Goal: Task Accomplishment & Management: Use online tool/utility

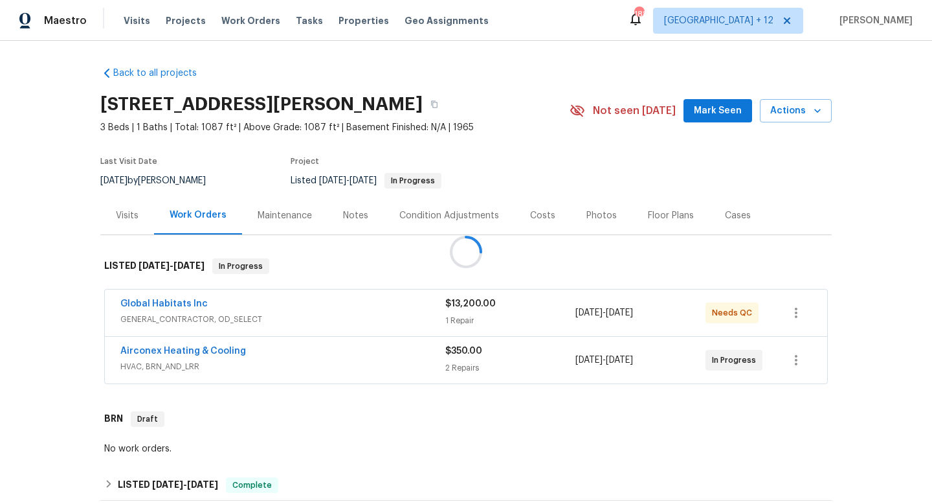
click at [139, 21] on div at bounding box center [466, 252] width 932 height 504
click at [130, 21] on span "Visits" at bounding box center [137, 20] width 27 height 13
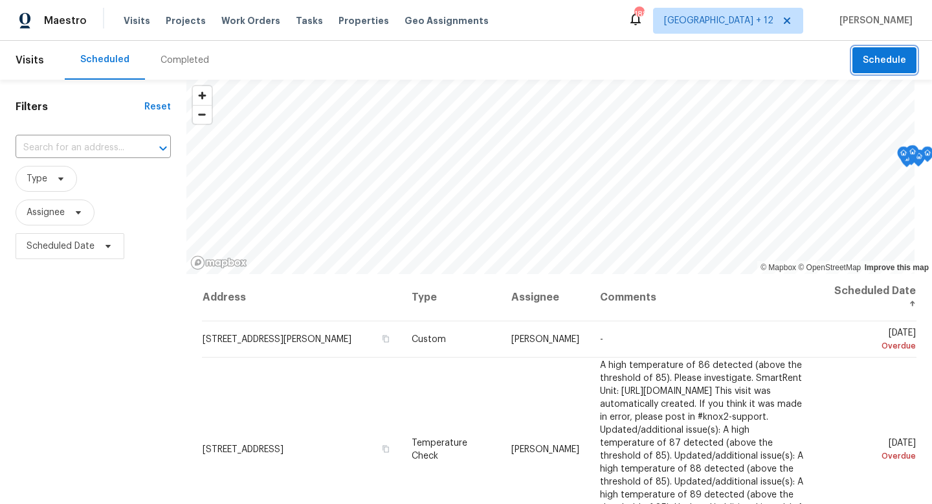
click at [878, 62] on span "Schedule" at bounding box center [884, 60] width 43 height 16
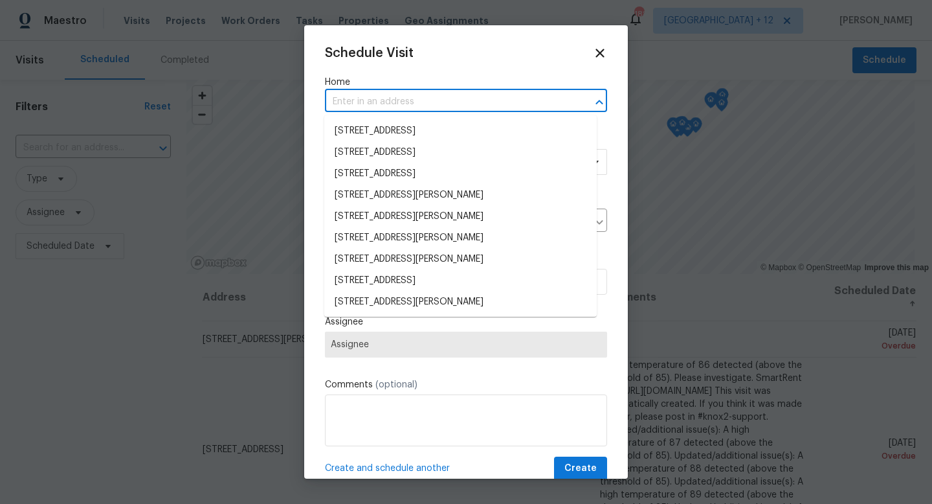
click at [429, 100] on input "text" at bounding box center [448, 102] width 246 height 20
paste input "5040 Parker Ave, Saint Louis, MO 63139"
type input "5040 Parker Ave, Saint Louis, MO 63139"
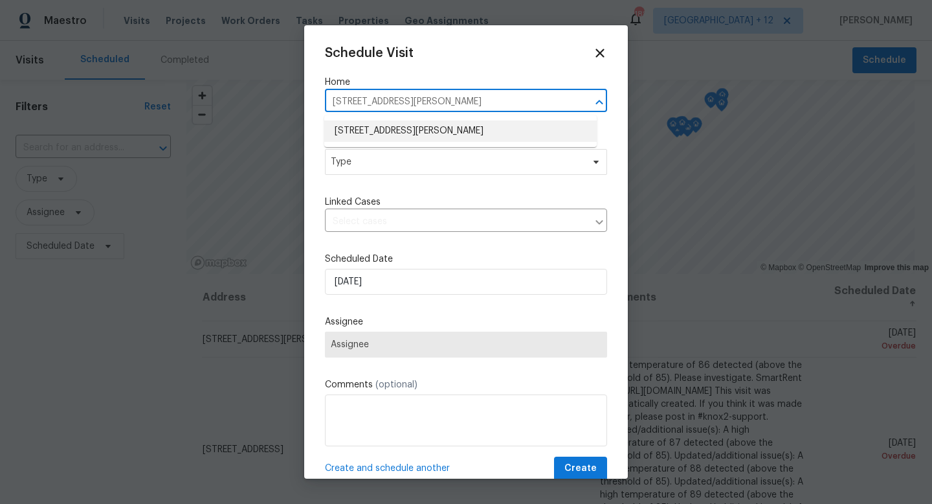
click at [452, 132] on li "5040 Parker Ave, Saint Louis, MO 63139" at bounding box center [460, 130] width 273 height 21
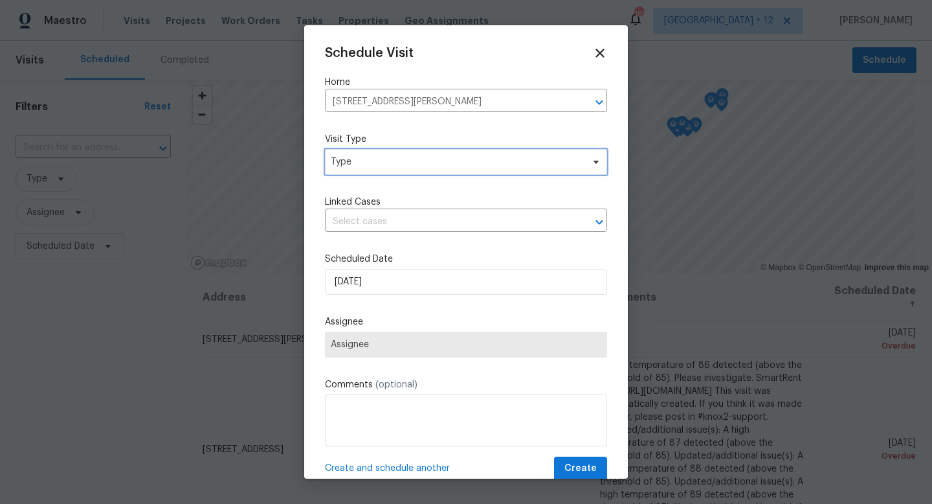
click at [435, 168] on span "Type" at bounding box center [457, 161] width 252 height 13
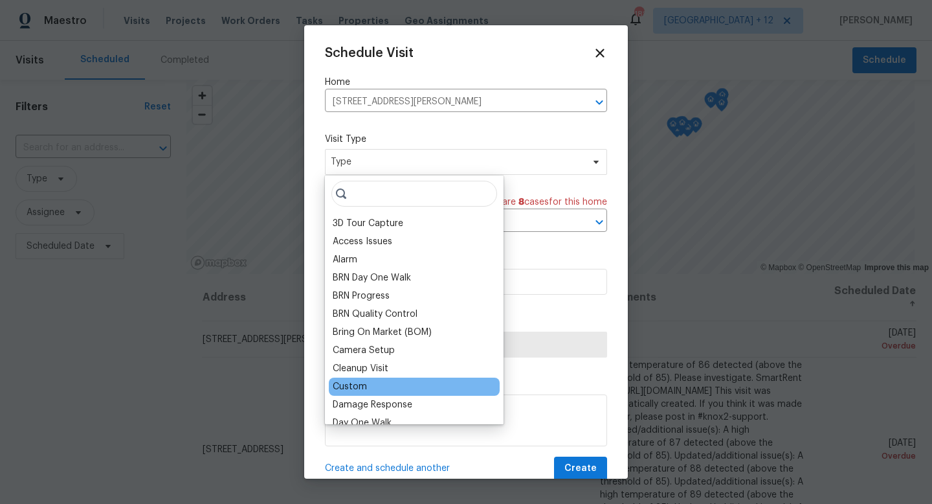
click at [355, 385] on div "Custom" at bounding box center [350, 386] width 34 height 13
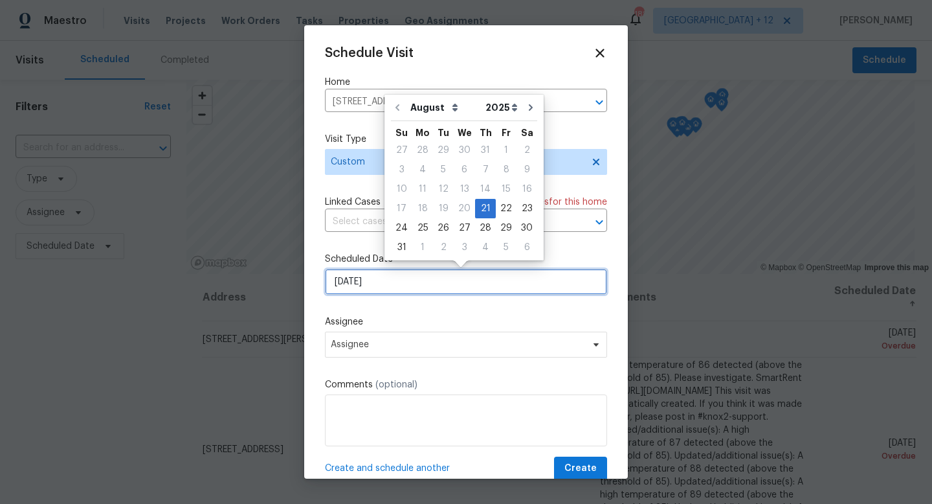
click at [406, 287] on input "[DATE]" at bounding box center [466, 282] width 282 height 26
click at [447, 229] on div "26" at bounding box center [443, 228] width 21 height 18
type input "8/26/2025"
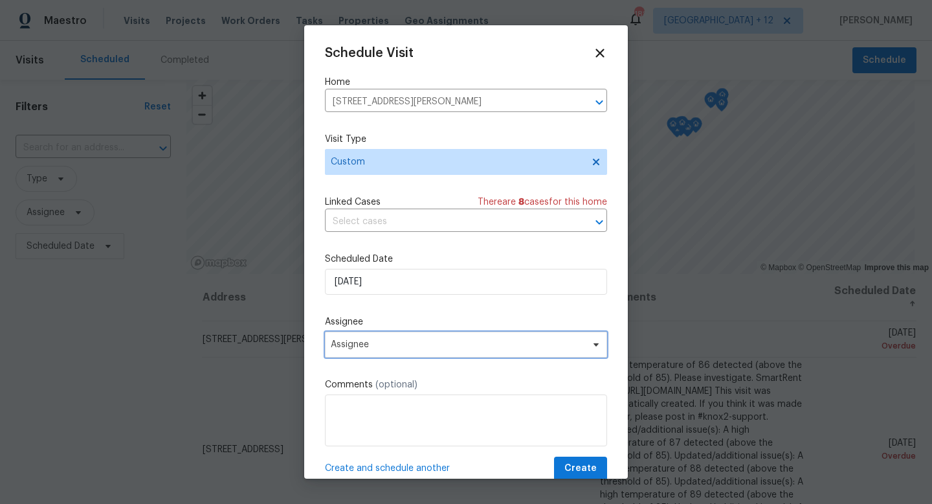
click at [425, 346] on span "Assignee" at bounding box center [458, 344] width 254 height 10
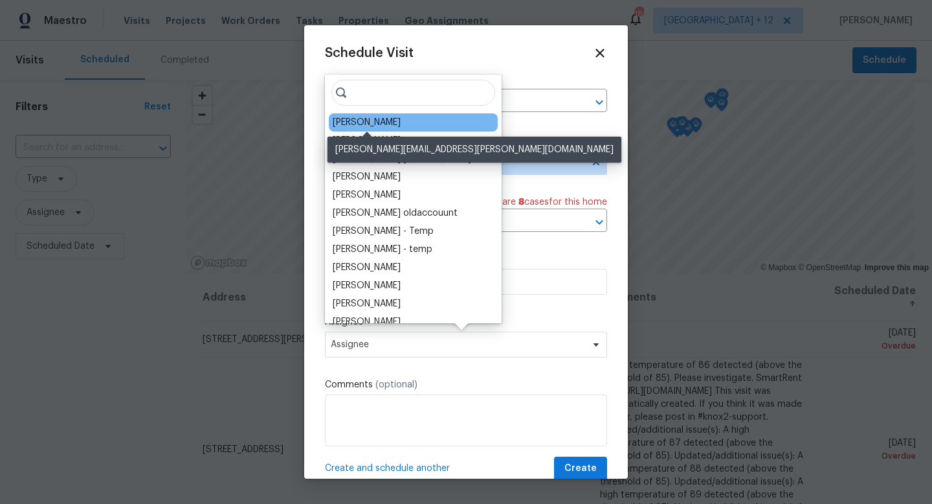
click at [380, 126] on div "Michael Gruener" at bounding box center [367, 122] width 68 height 13
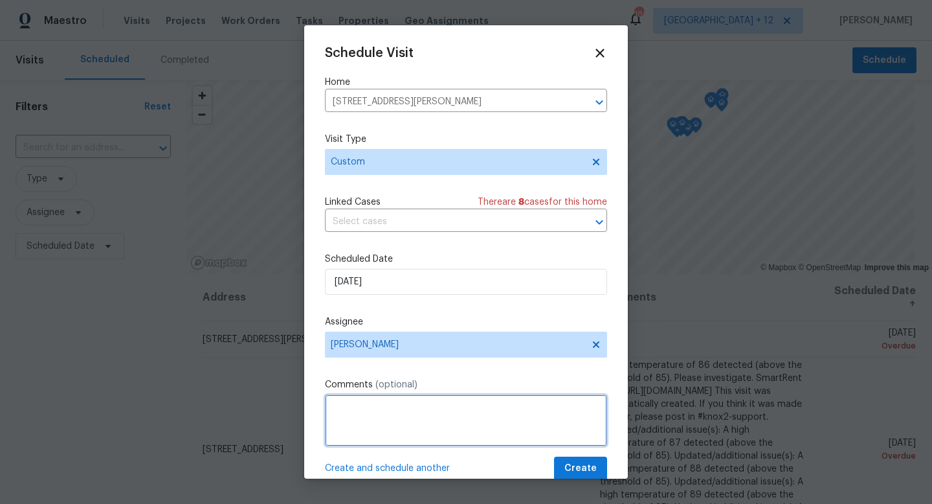
click at [434, 415] on textarea at bounding box center [466, 420] width 282 height 52
paste textarea "Rich Baker Building Inspector (314) 622-5631 bakerri@stlouis-mo.gov"
type textarea "OI- must be present 10:30am Rich Baker Building Inspector (314) 622-5631 bakerr…"
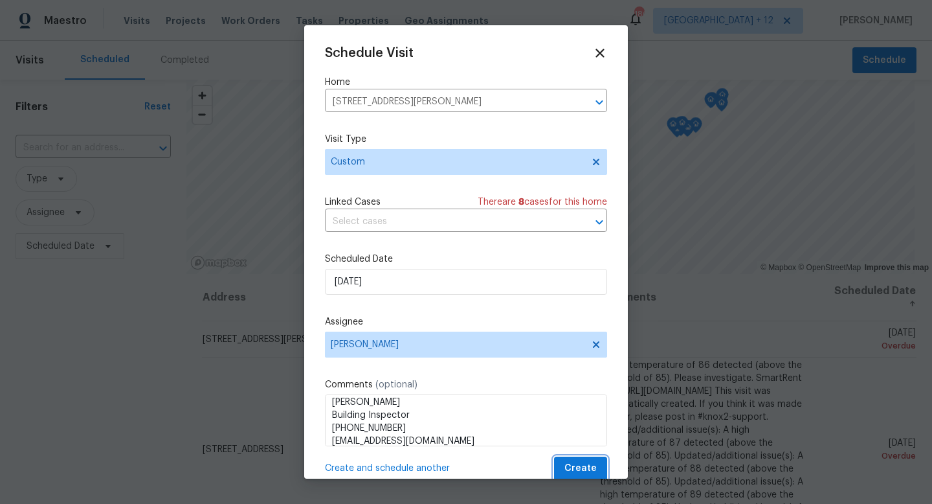
click at [570, 468] on span "Create" at bounding box center [581, 468] width 32 height 16
